Goal: Task Accomplishment & Management: Manage account settings

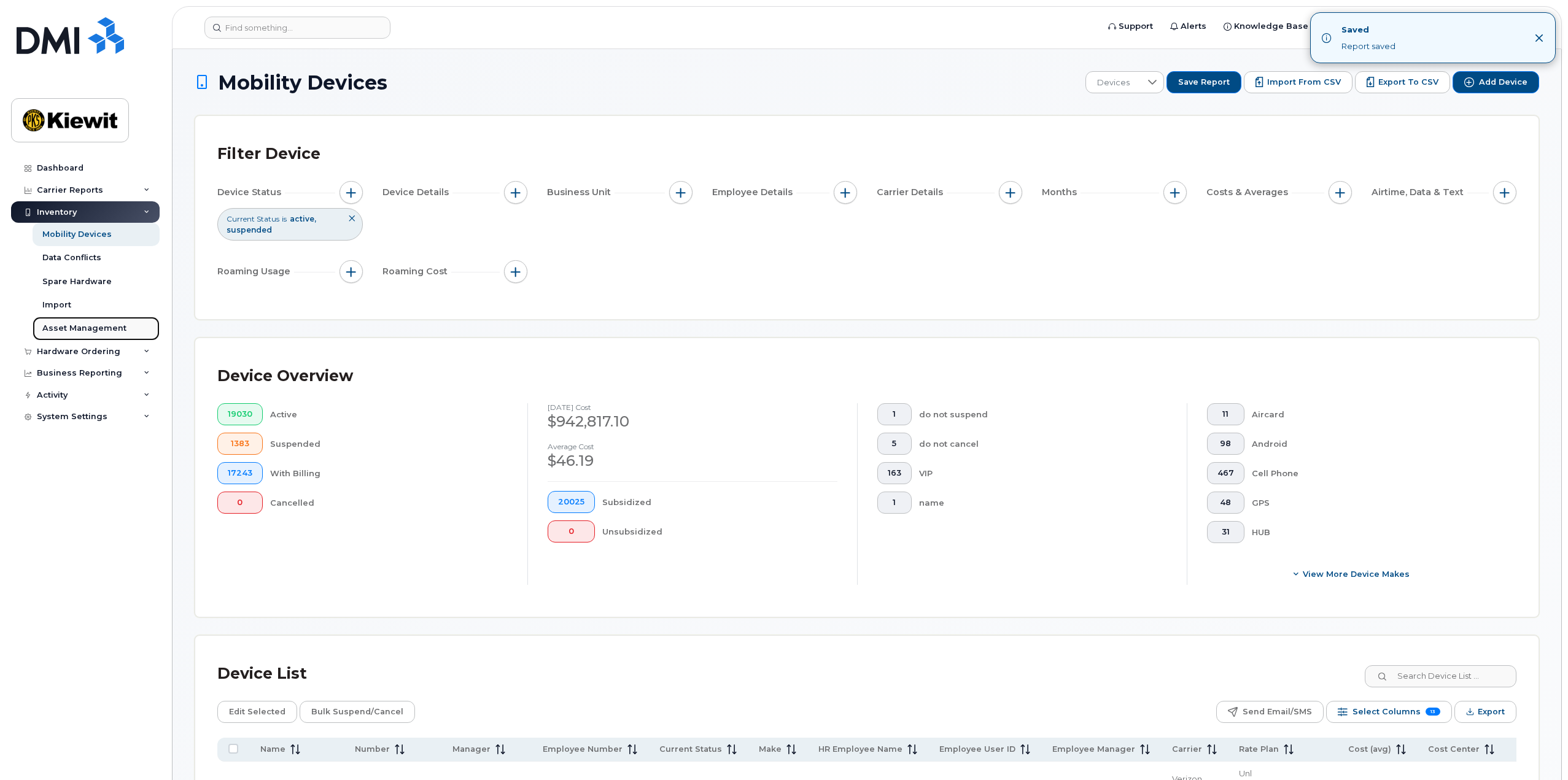
click at [82, 327] on div "Asset Management" at bounding box center [84, 328] width 84 height 11
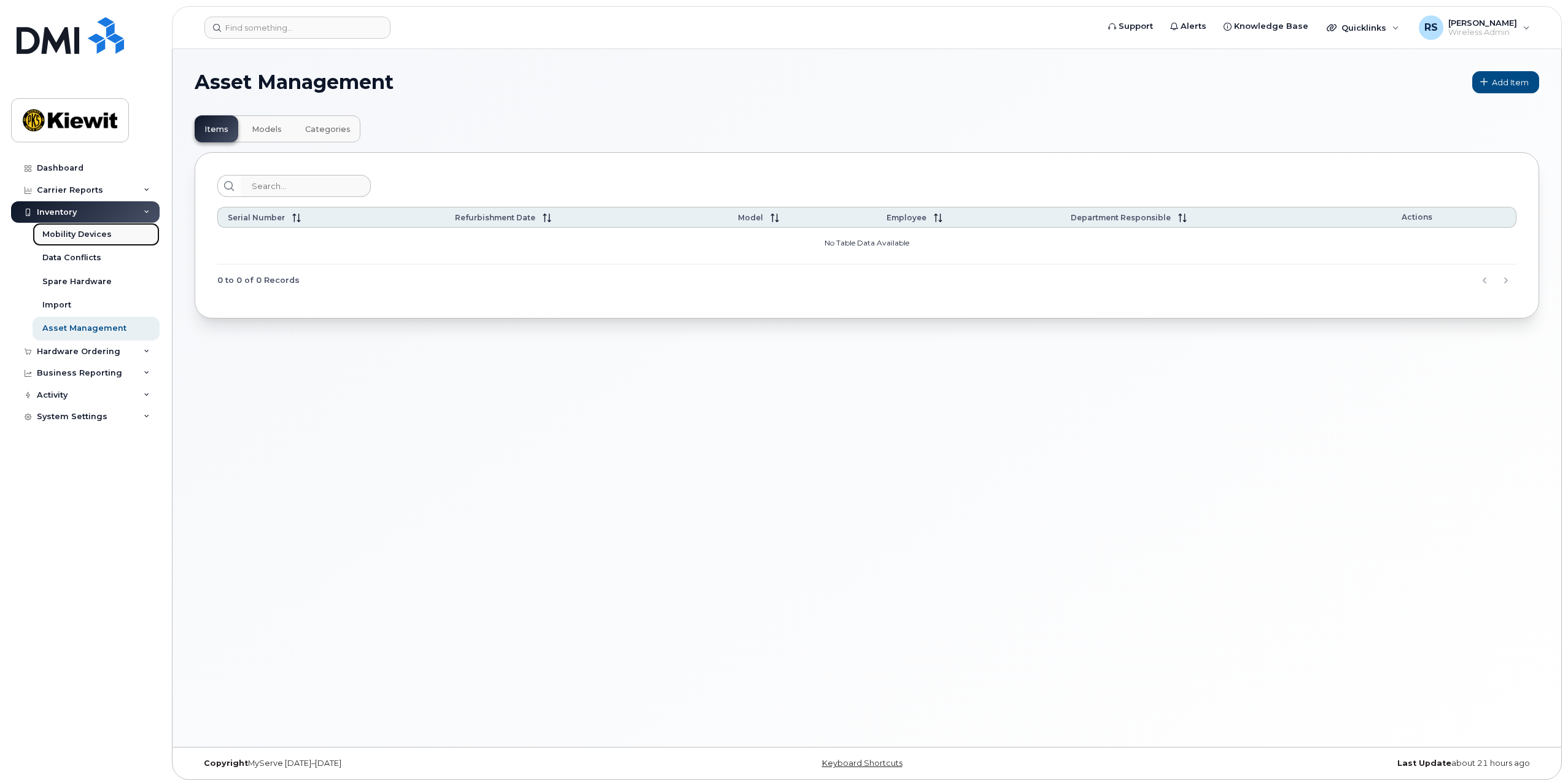
click at [75, 231] on div "Mobility Devices" at bounding box center [77, 234] width 70 height 11
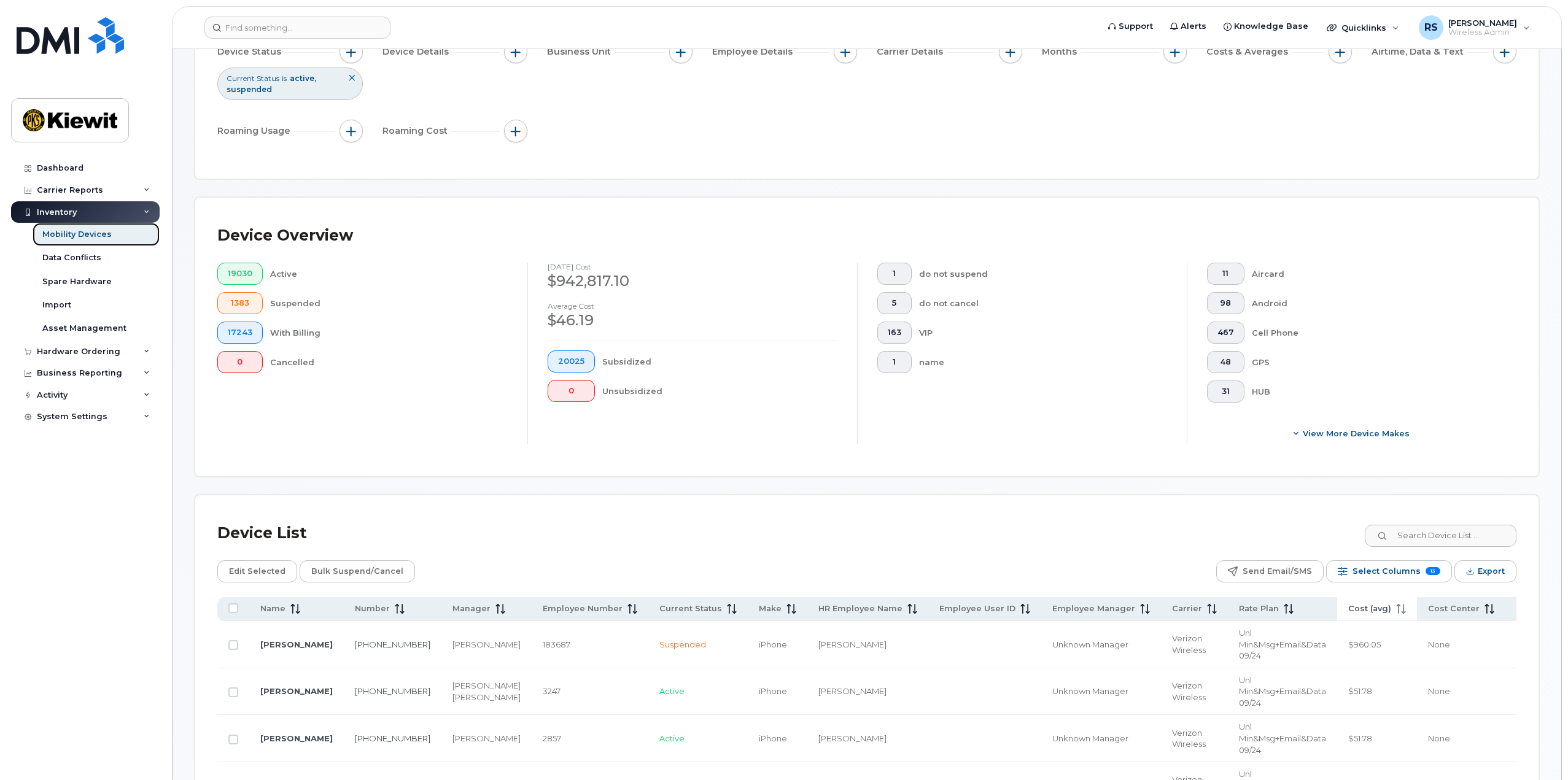
scroll to position [307, 0]
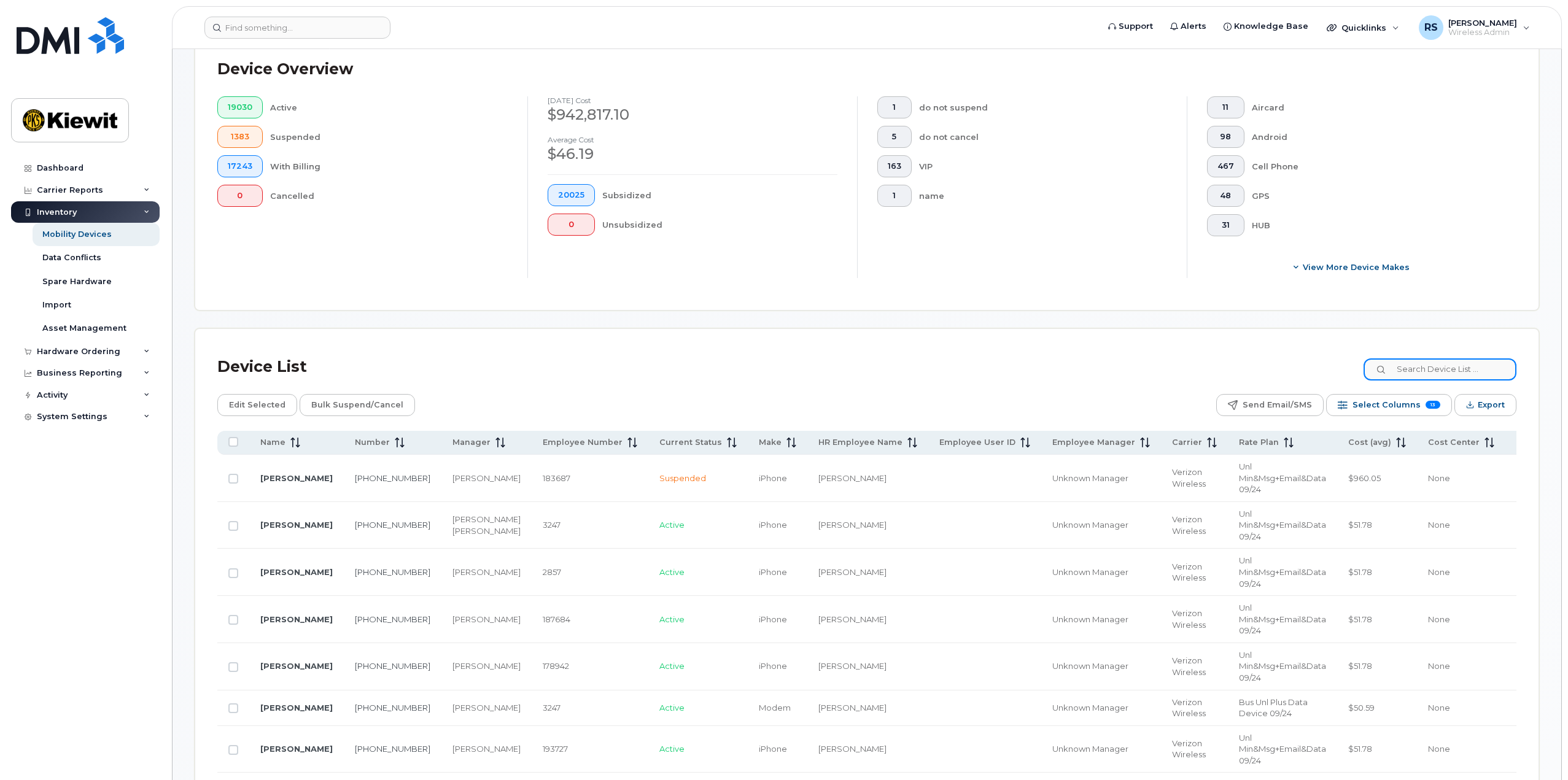
click at [1434, 372] on input at bounding box center [1440, 369] width 153 height 22
type input "9139059402"
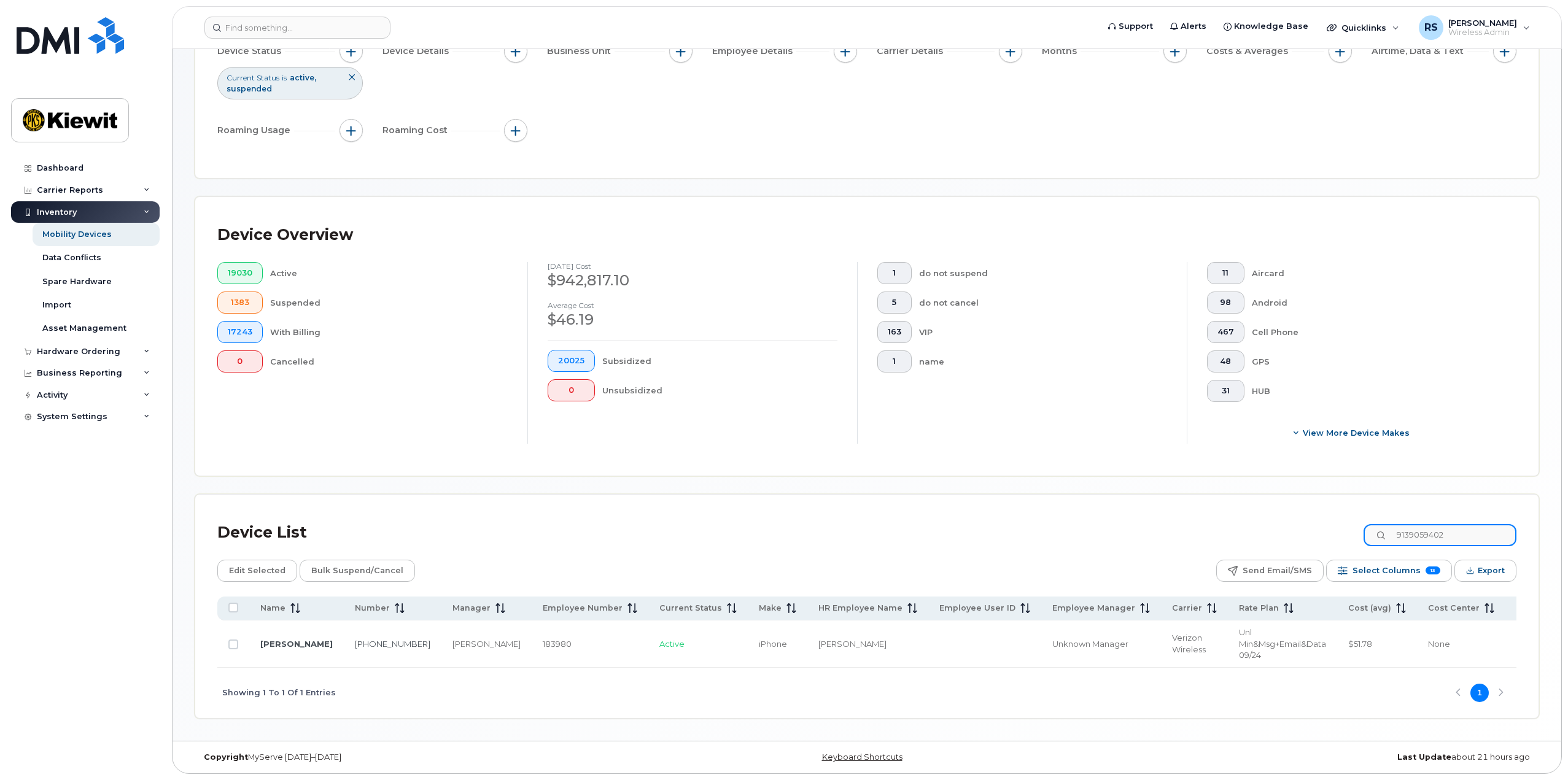
scroll to position [145, 0]
click at [229, 639] on input "Row Unselected" at bounding box center [234, 644] width 10 height 10
checkbox input "true"
click at [251, 563] on span "Edit Selected" at bounding box center [257, 570] width 57 height 18
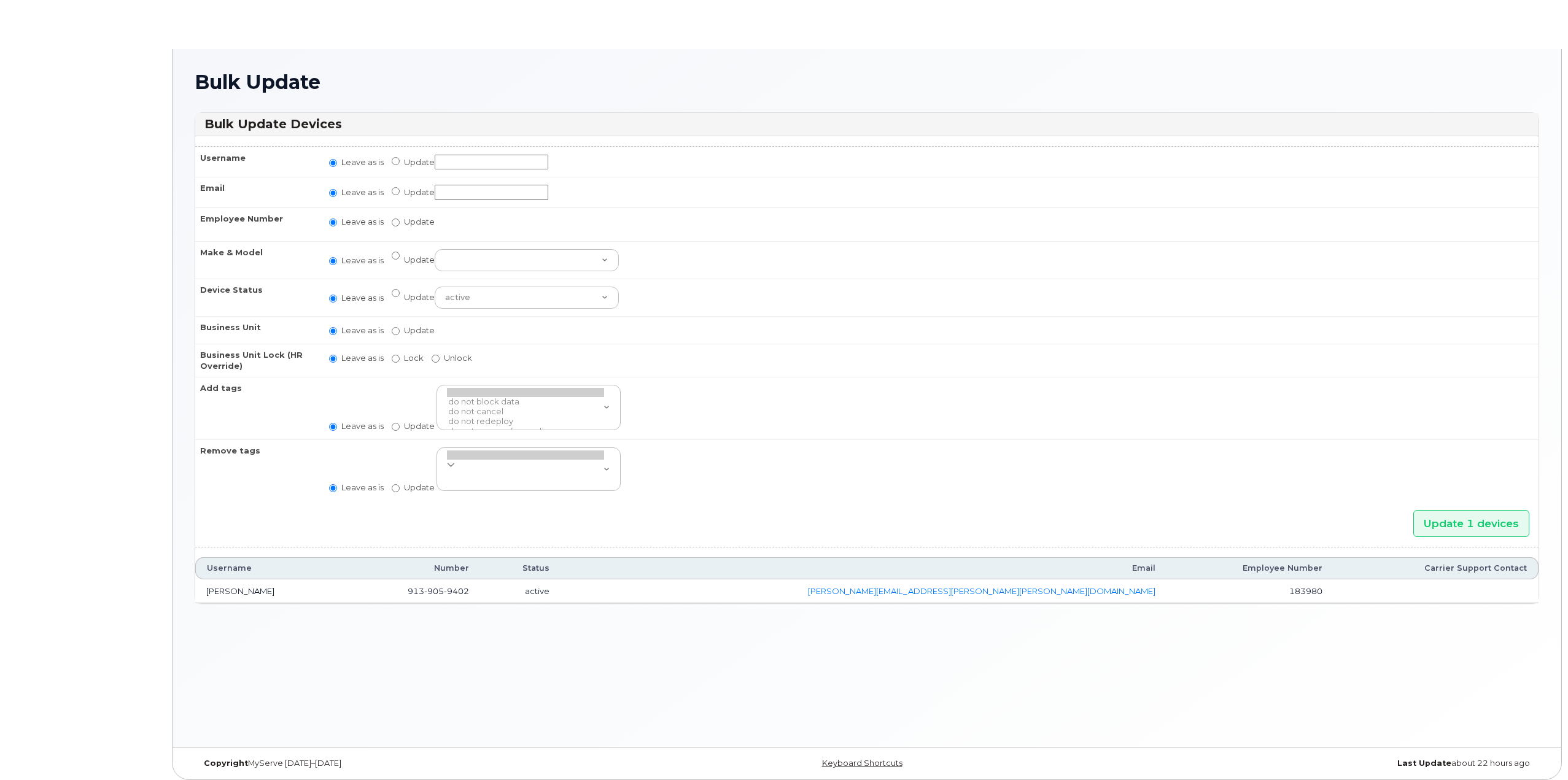
radio input "true"
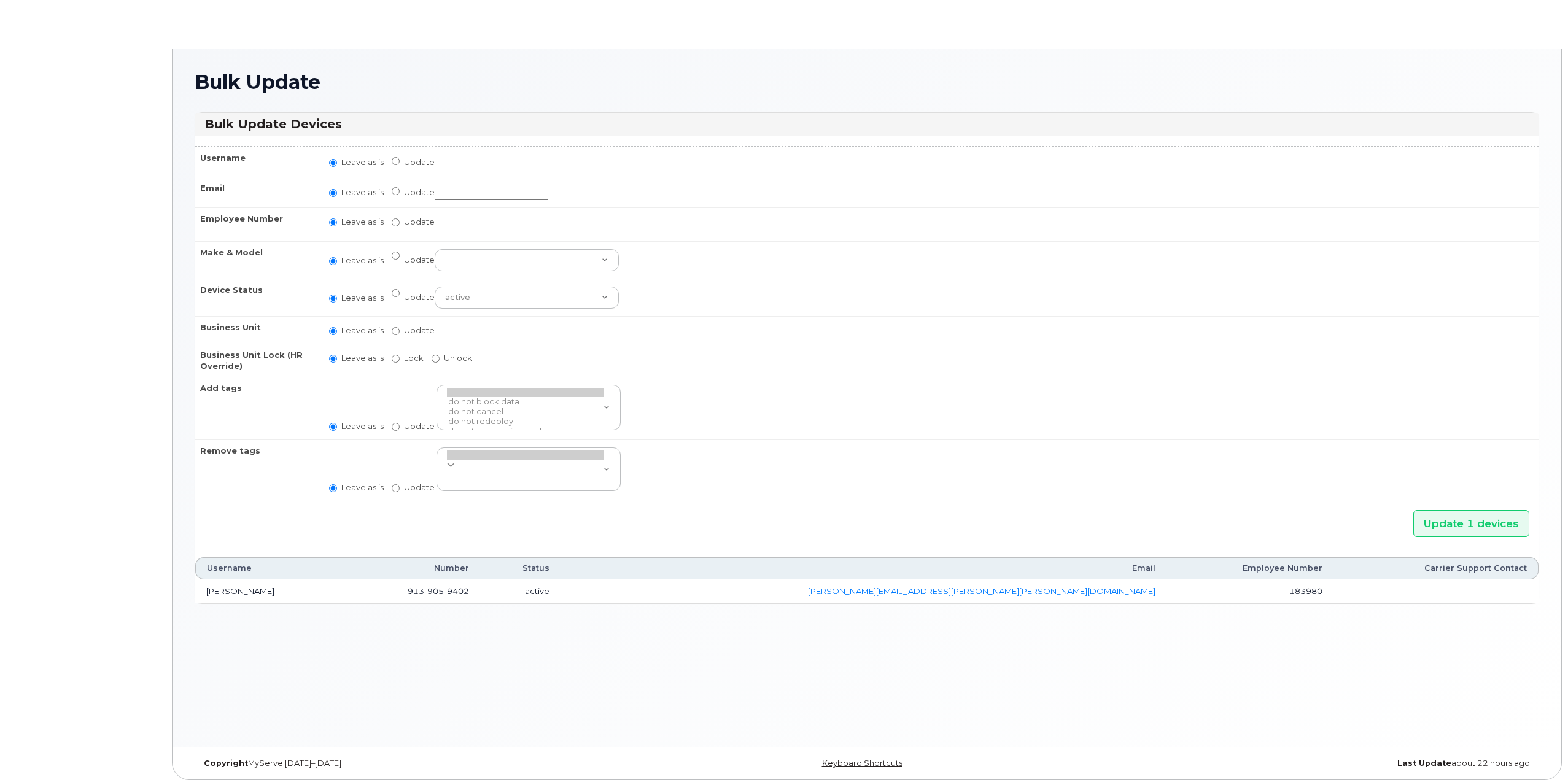
radio input "true"
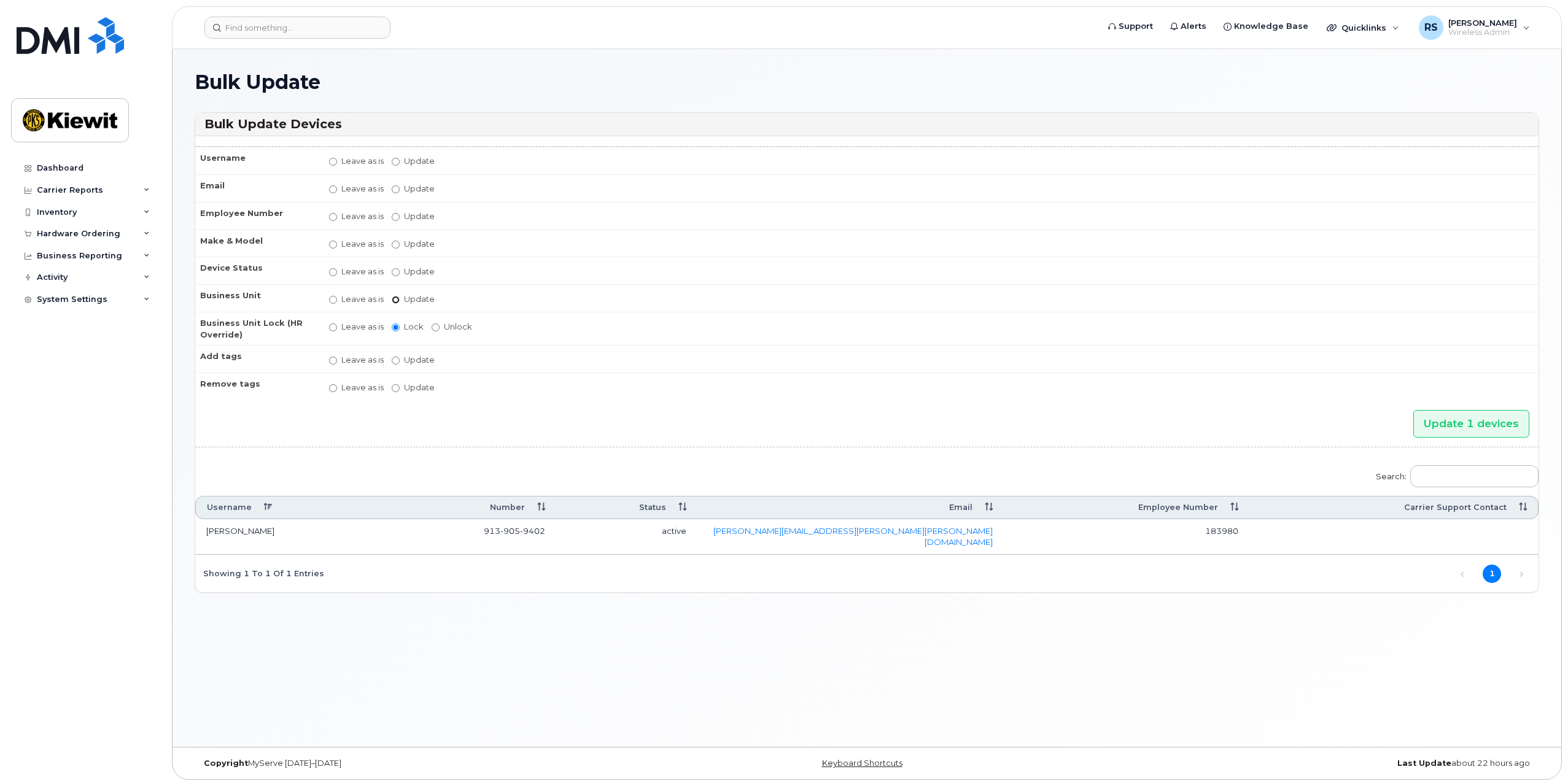
click at [396, 296] on input "Update" at bounding box center [396, 300] width 8 height 8
radio input "true"
radio input "false"
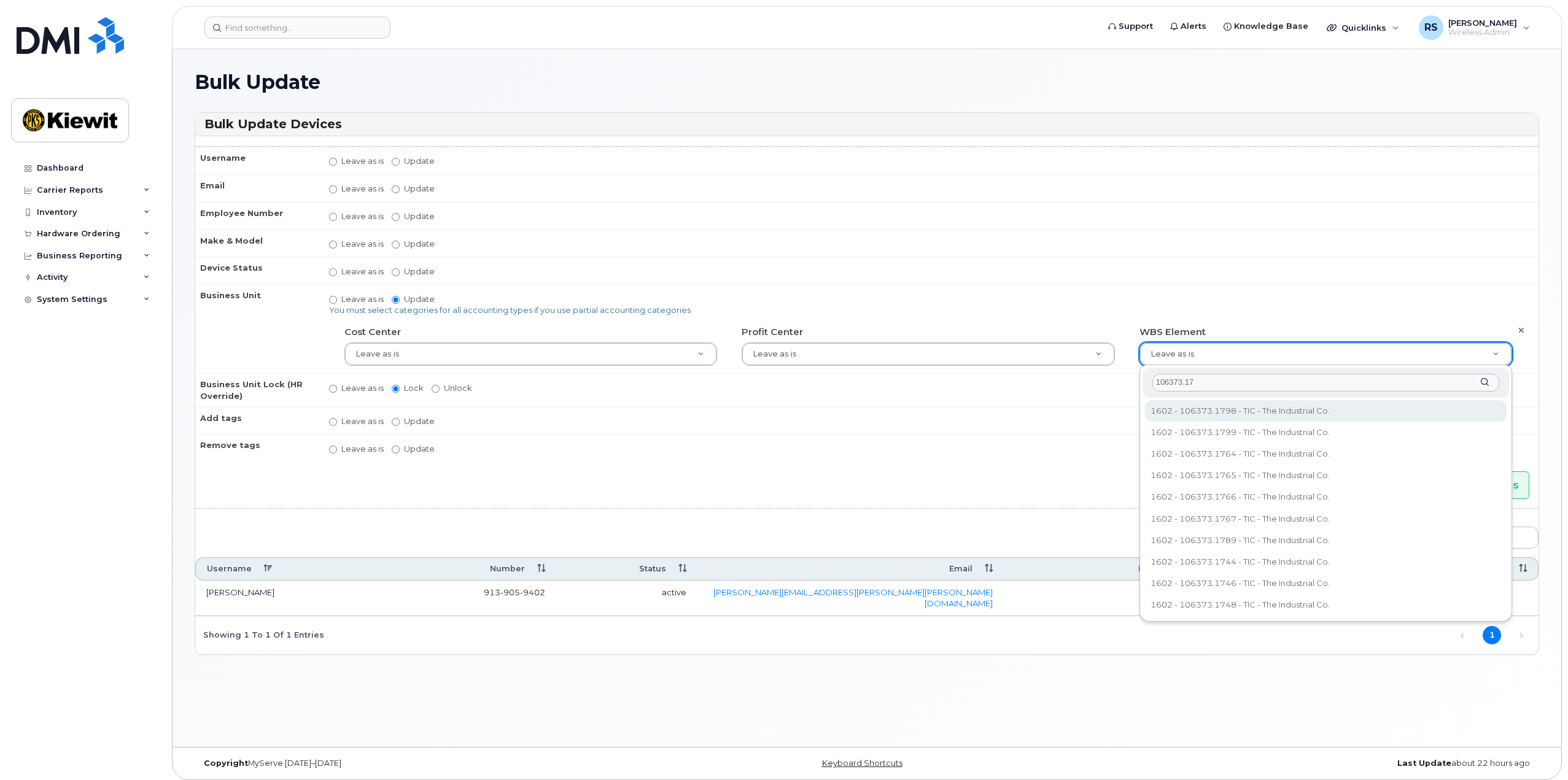
click at [1224, 381] on input "106373.17" at bounding box center [1326, 382] width 347 height 18
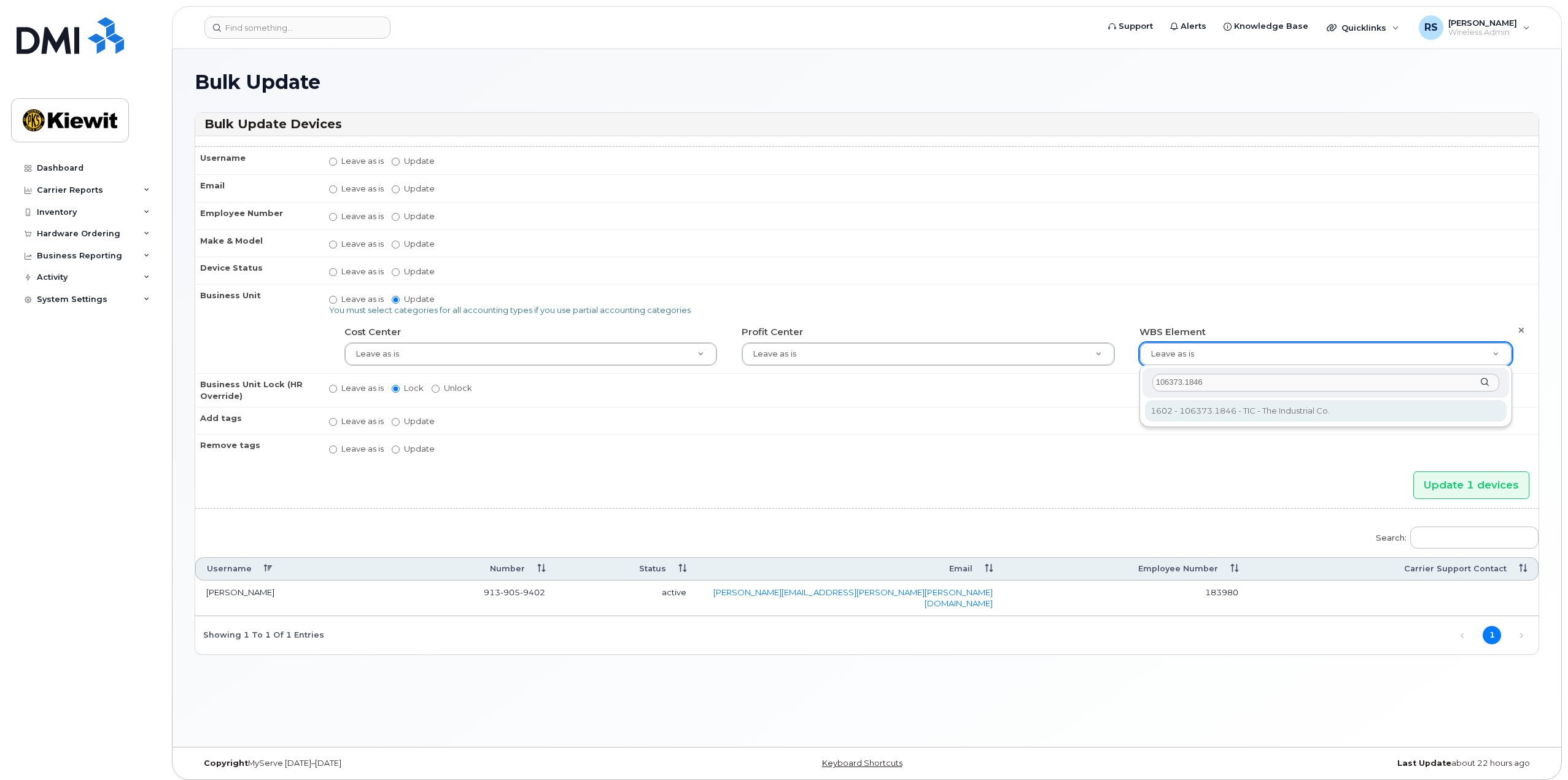
type input "106373.1846"
type input "36082678"
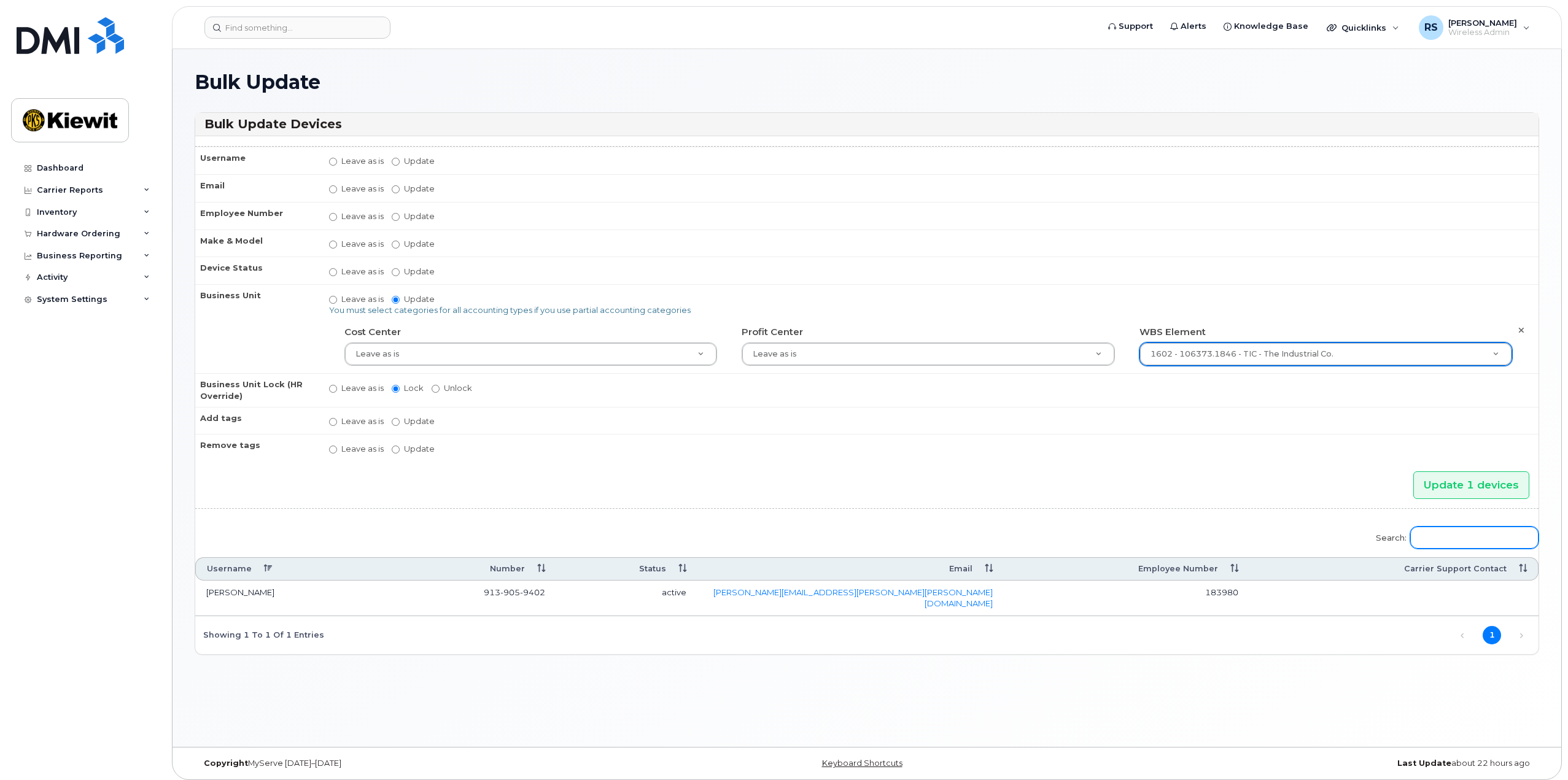
click at [1463, 543] on input "Search:" at bounding box center [1474, 538] width 128 height 22
click at [1458, 533] on input "Search:" at bounding box center [1474, 538] width 128 height 22
type input "9708196880"
drag, startPoint x: 1494, startPoint y: 541, endPoint x: 1256, endPoint y: 498, distance: 241.9
click at [1256, 498] on form "Username Leave as is Update Email Leave as is Update Employee Number Leave as i…" at bounding box center [867, 394] width 1343 height 496
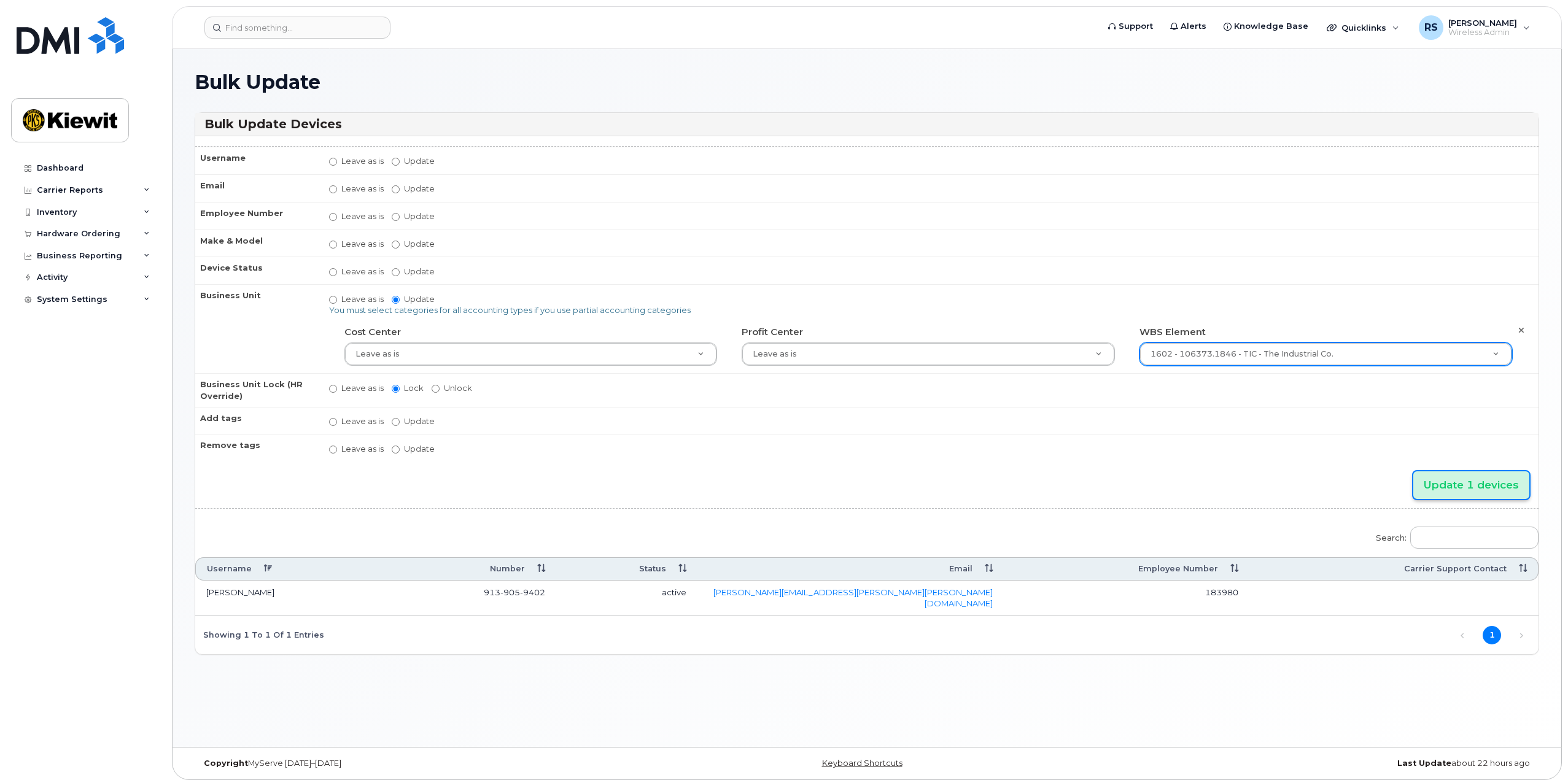
click at [1437, 482] on input "Update 1 devices" at bounding box center [1471, 485] width 116 height 28
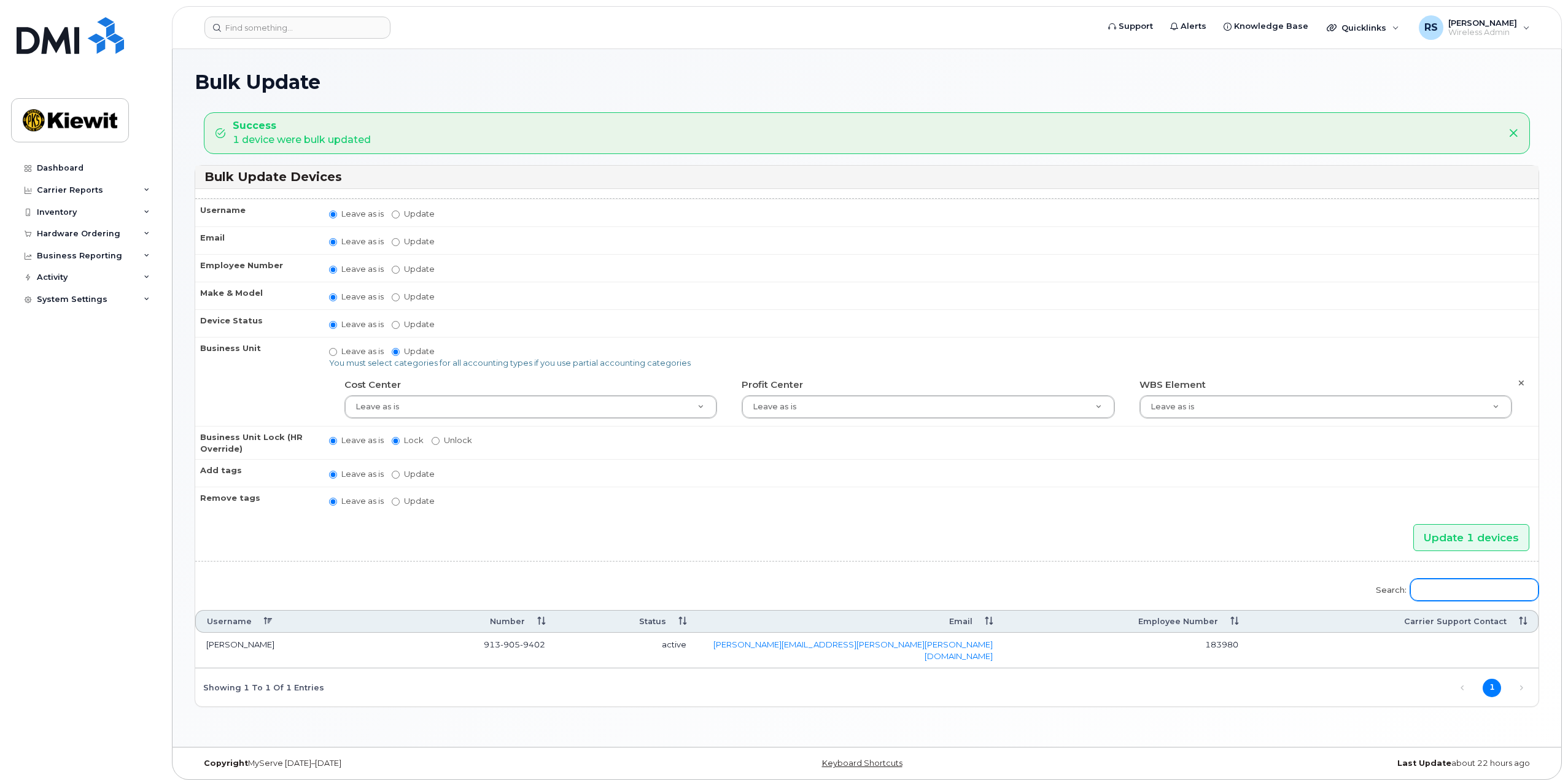
click at [1451, 584] on input "Search:" at bounding box center [1474, 590] width 128 height 22
click at [1470, 583] on input "Search:" at bounding box center [1474, 590] width 128 height 22
paste input "9708196880"
type input "9708196880"
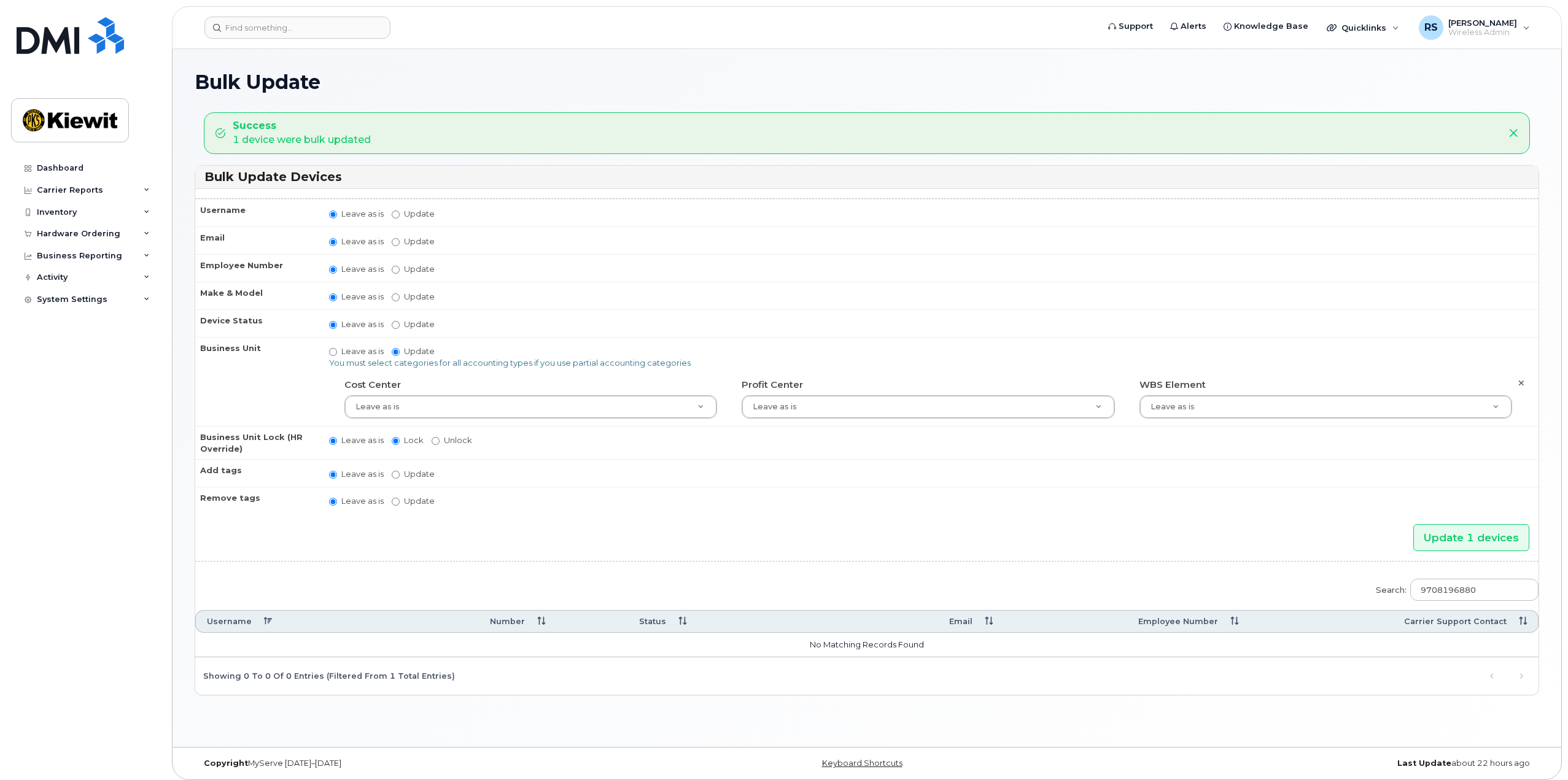
click at [1259, 565] on form "Username Leave as is Update Email Leave as is Update Employee Number Leave as i…" at bounding box center [867, 446] width 1343 height 496
